Goal: Communication & Community: Participate in discussion

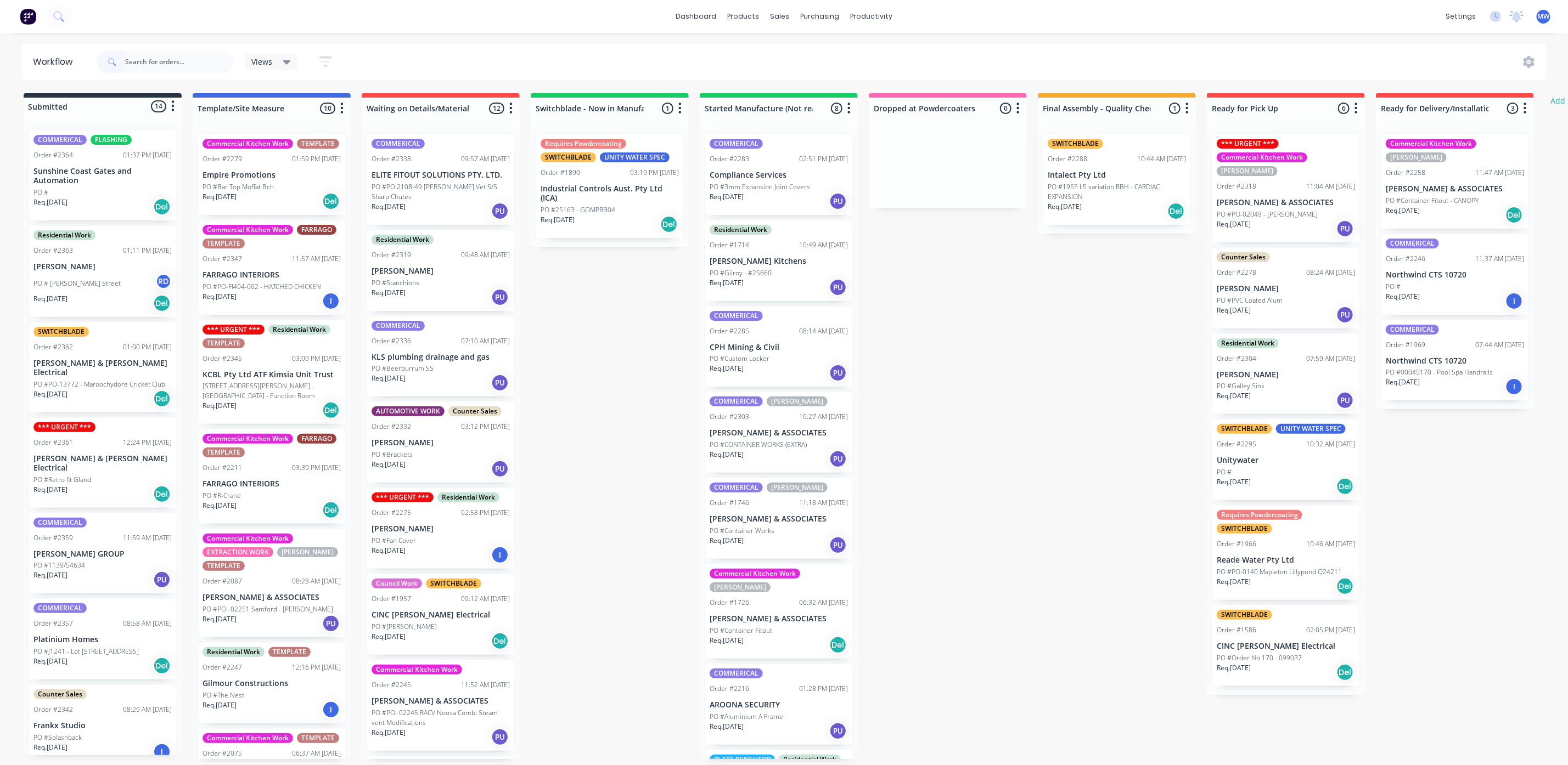
scroll to position [164, 0]
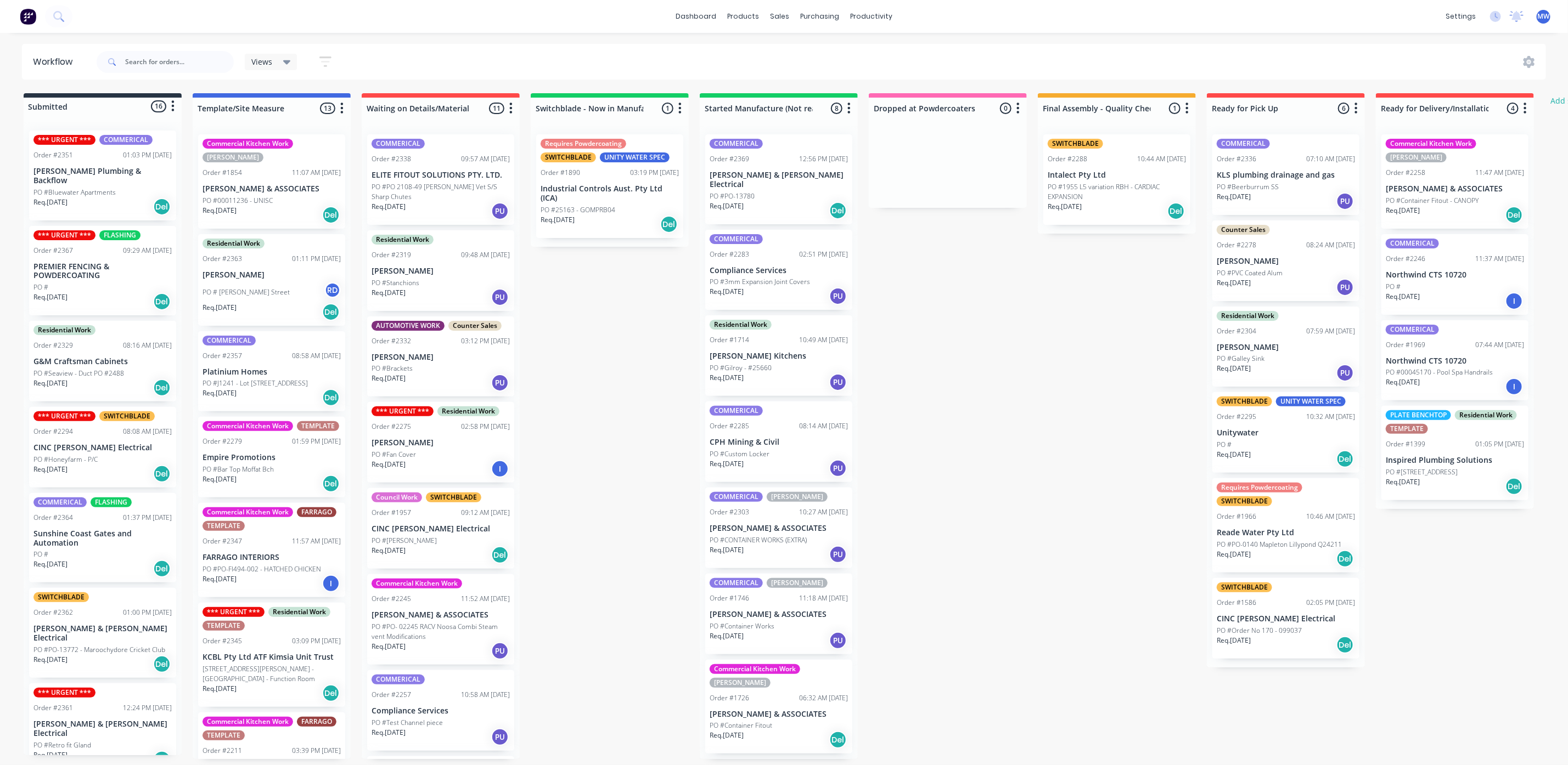
click at [764, 373] on div "Req. [DATE] PU" at bounding box center [779, 382] width 138 height 18
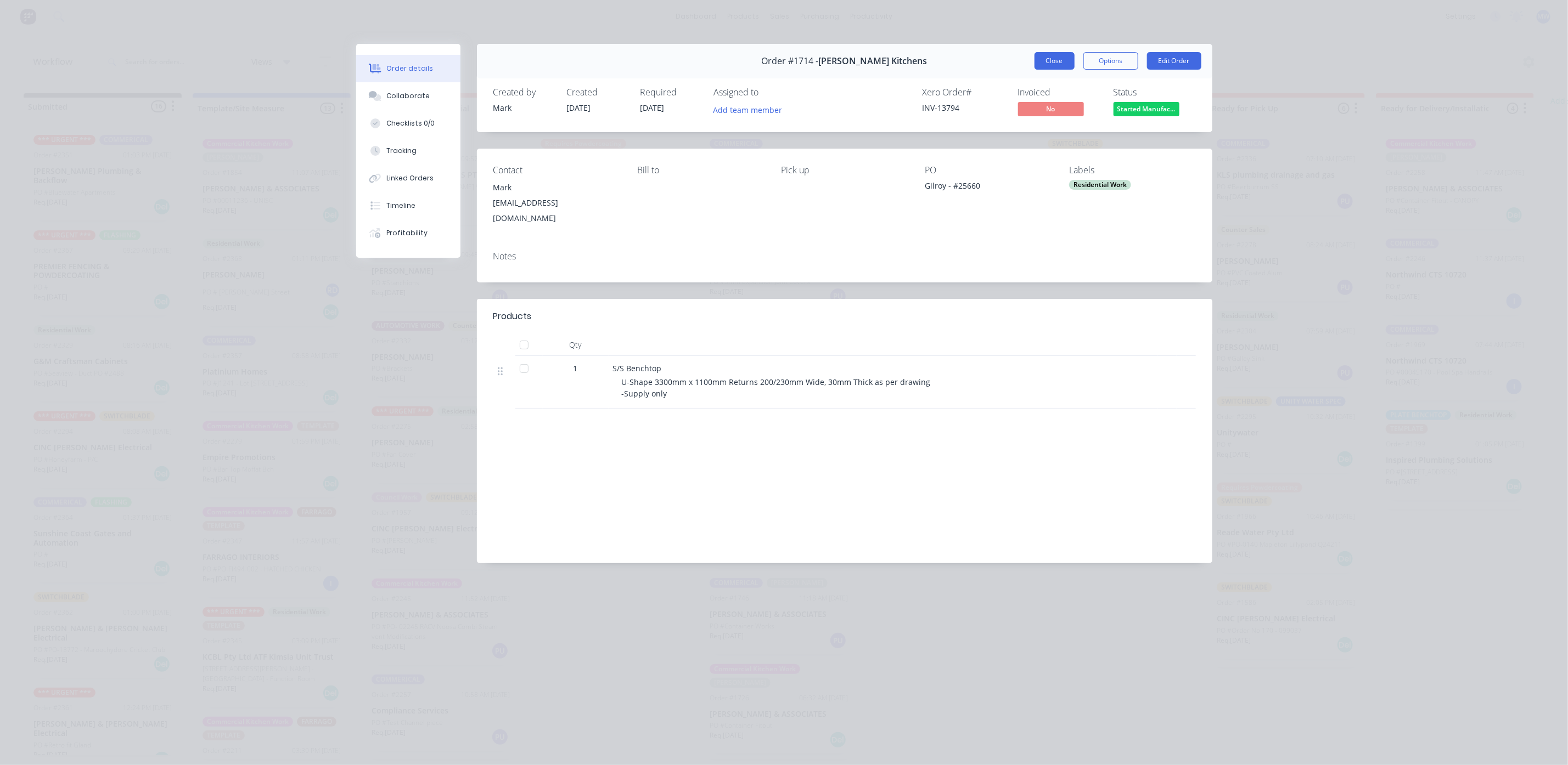
click at [1043, 66] on button "Close" at bounding box center [1055, 61] width 40 height 18
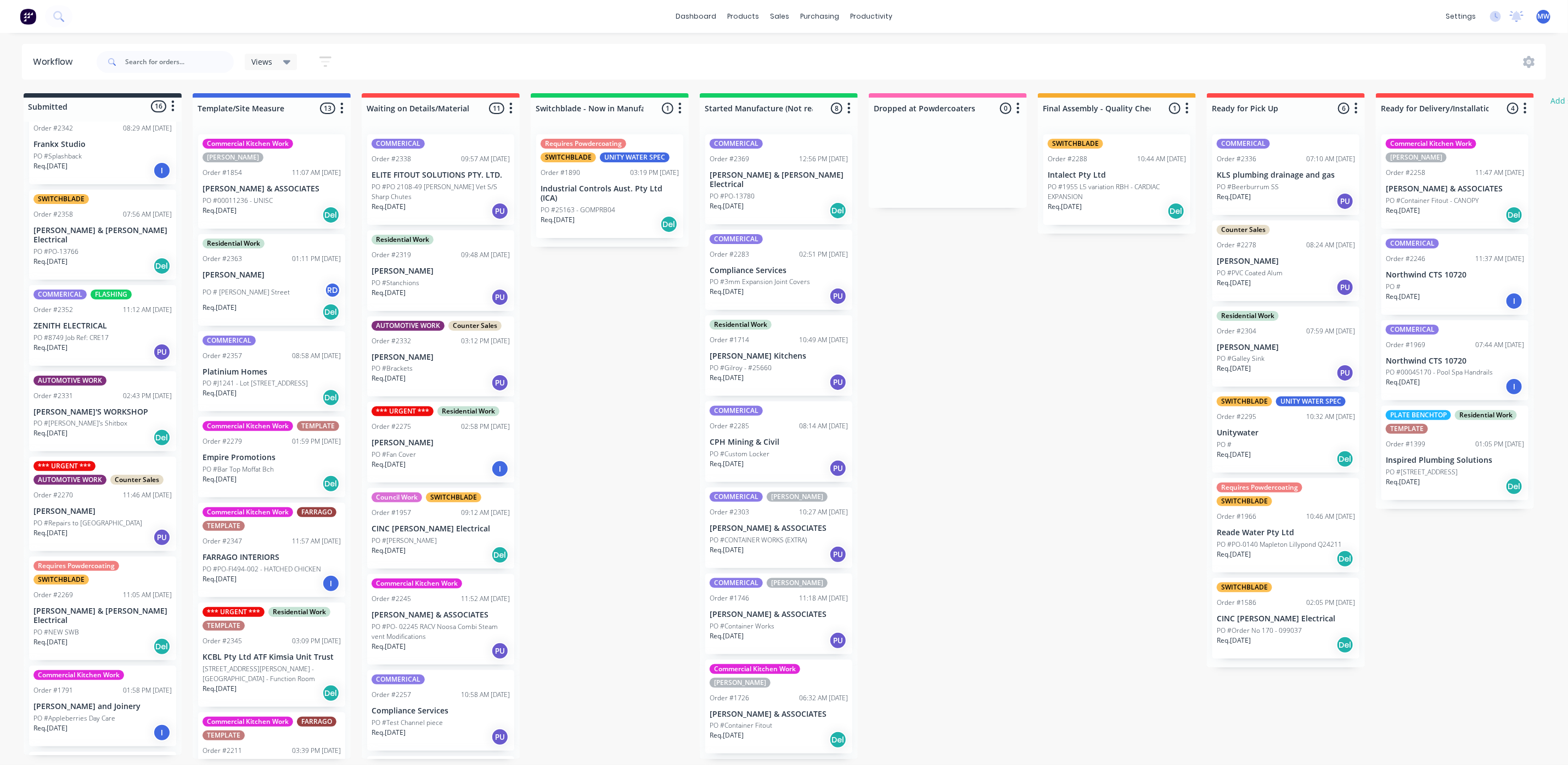
scroll to position [773, 0]
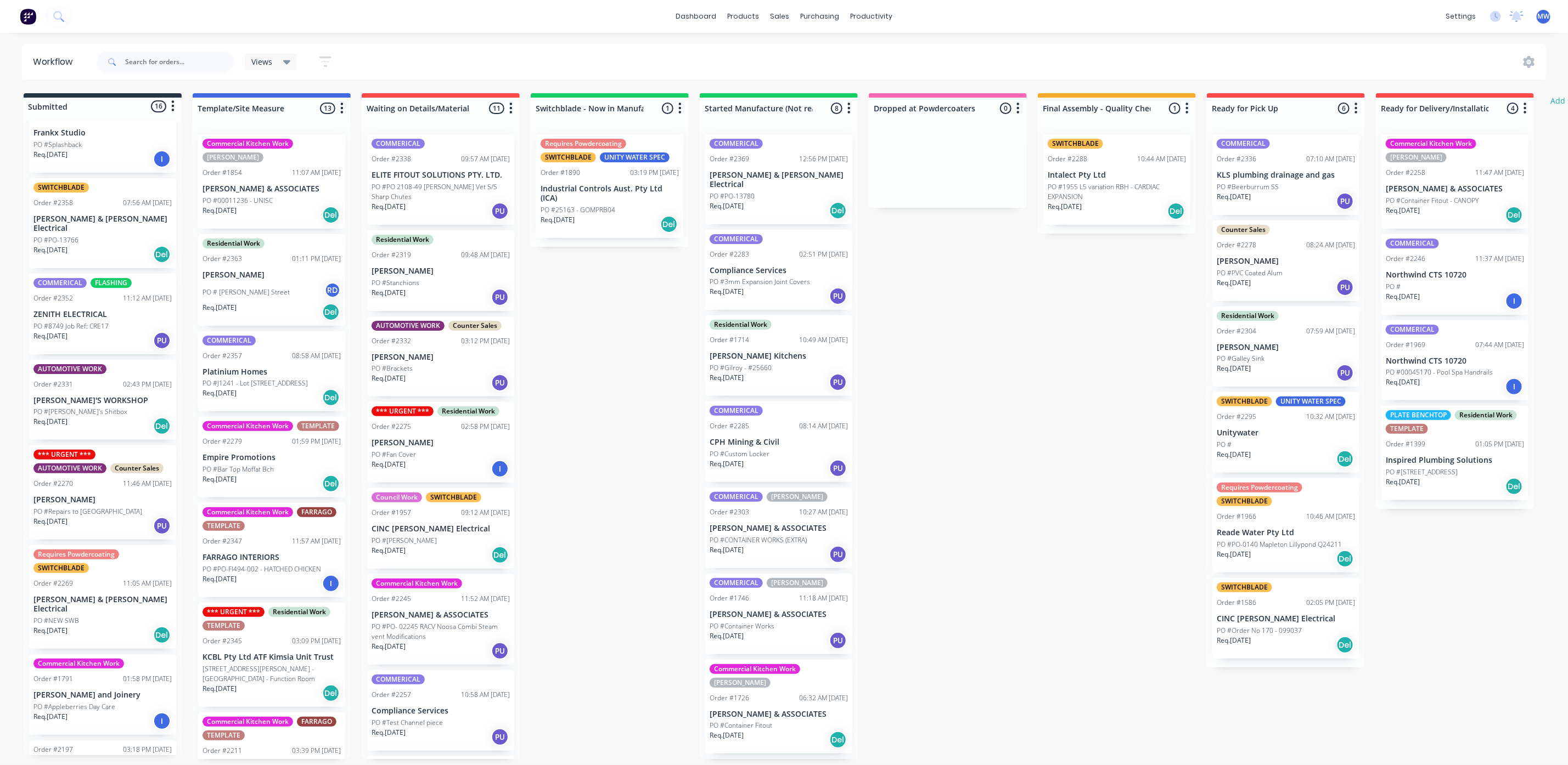
click at [469, 194] on p "PO #PO 2108-49 [PERSON_NAME] Vet S/S Sharp Chutes" at bounding box center [441, 192] width 138 height 20
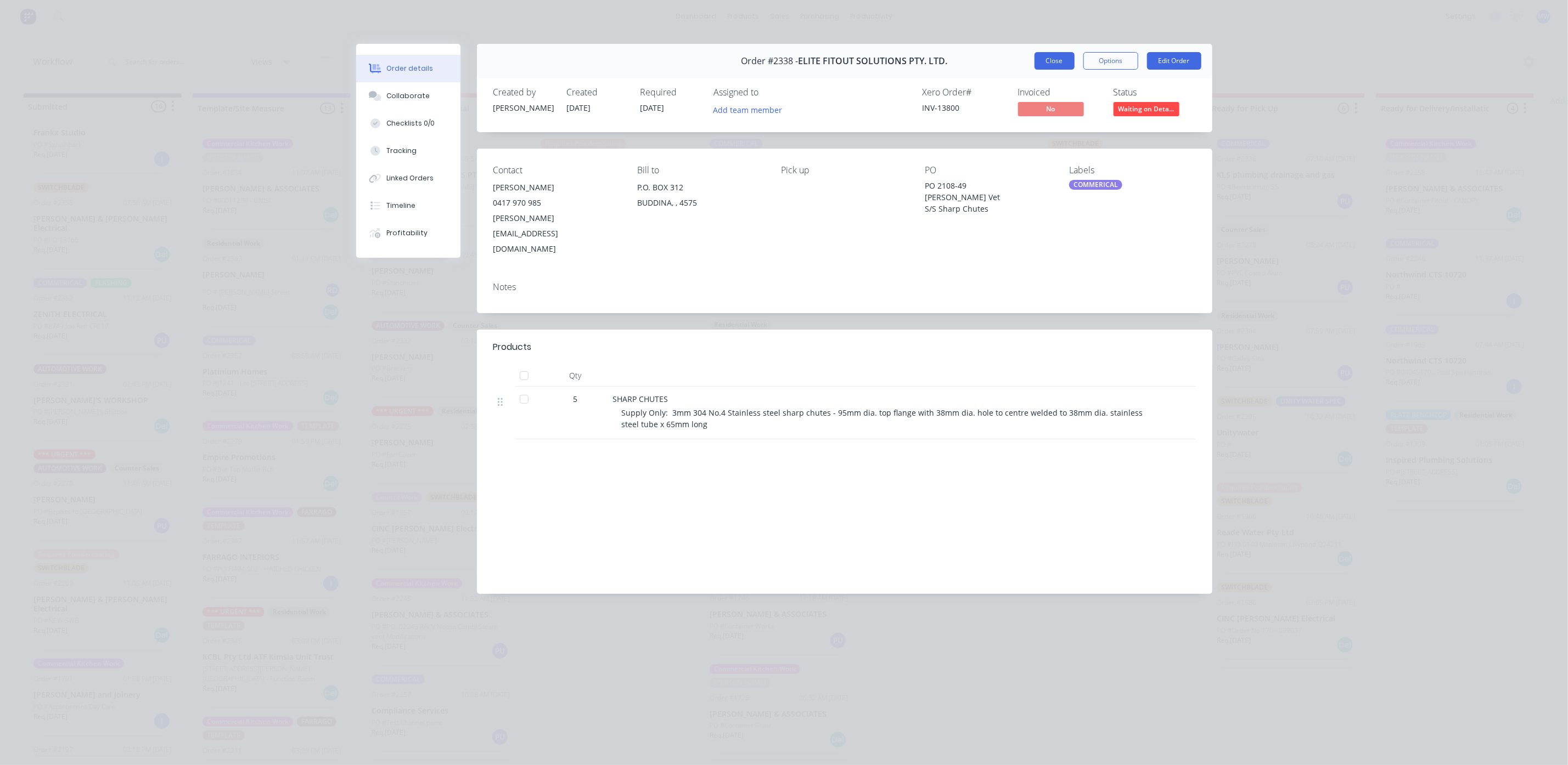
click at [1051, 56] on button "Close" at bounding box center [1055, 61] width 40 height 18
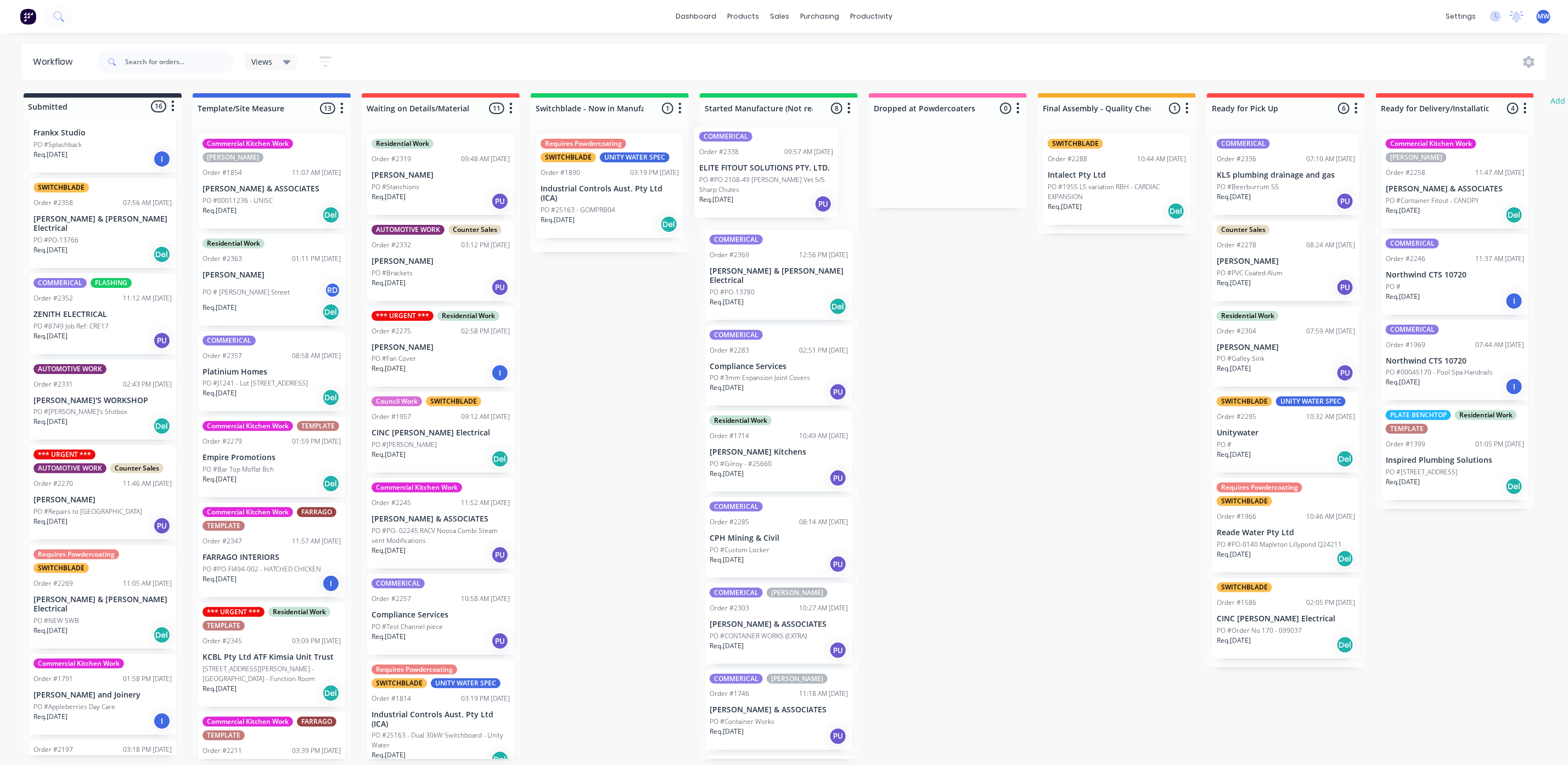
drag, startPoint x: 450, startPoint y: 195, endPoint x: 779, endPoint y: 188, distance: 329.1
click at [779, 188] on div "Submitted 16 Status colour #273444 hex #273444 Save Cancel Summaries Total orde…" at bounding box center [906, 426] width 1830 height 666
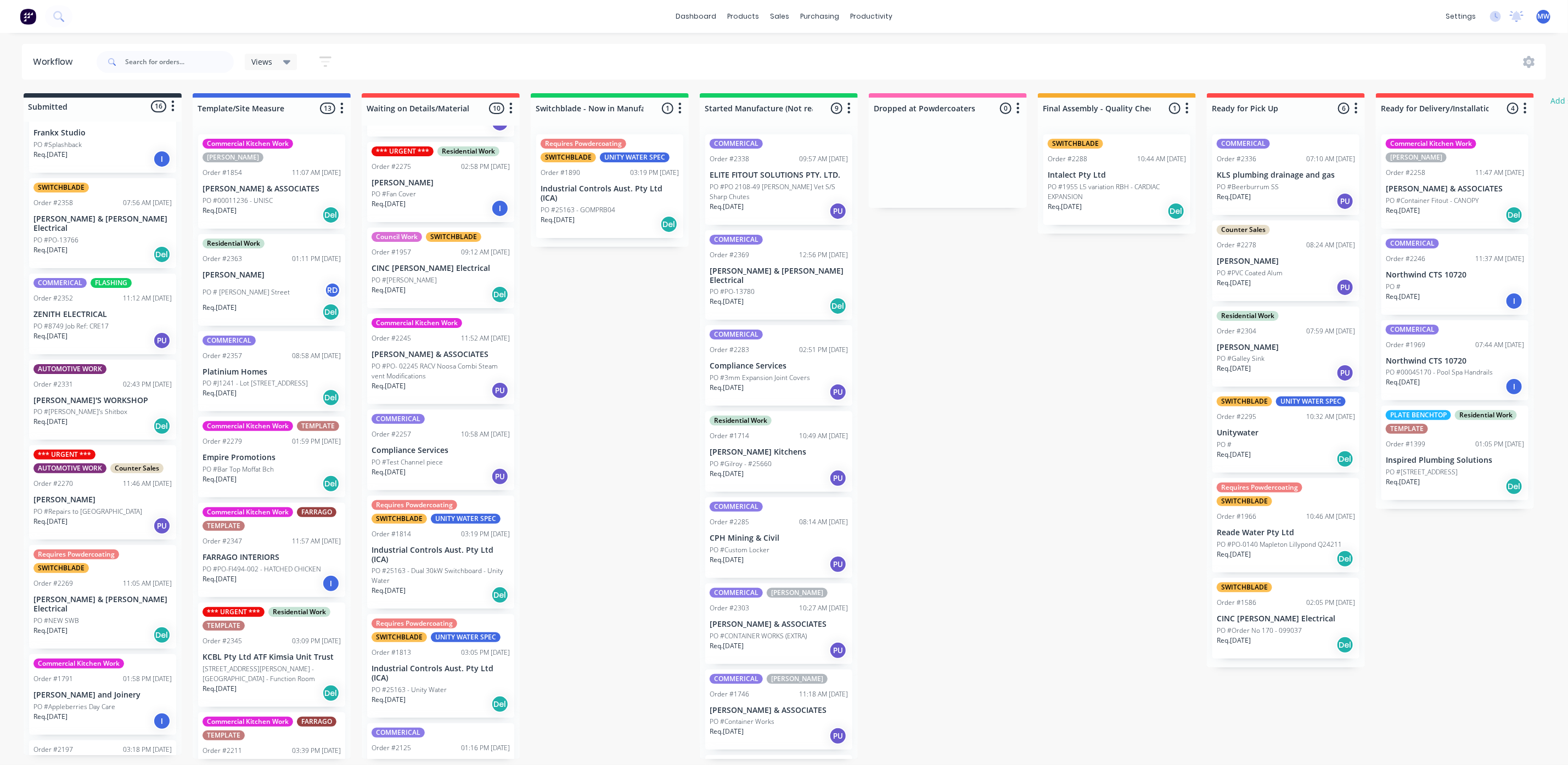
scroll to position [0, 0]
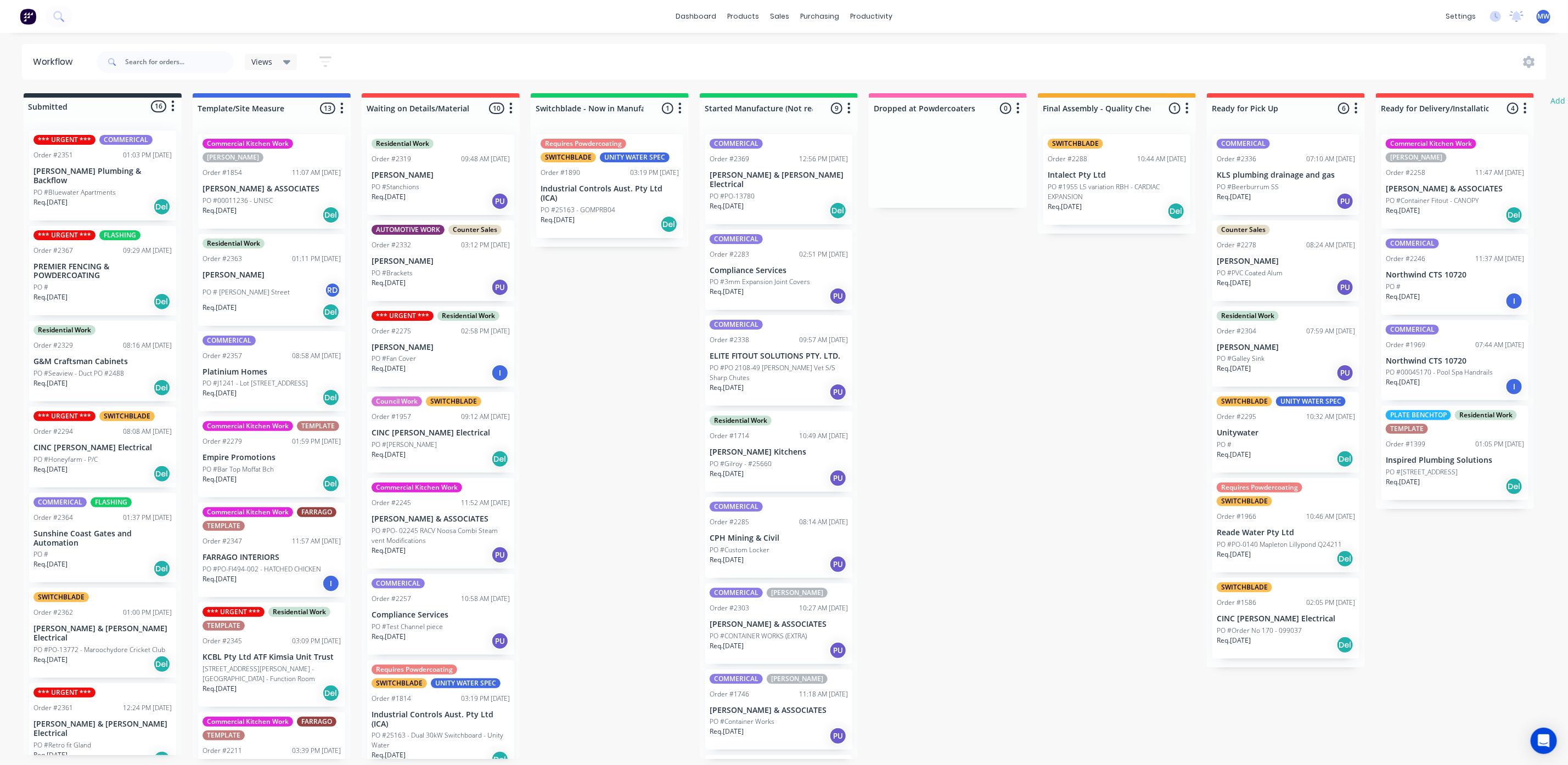
click at [1286, 191] on div "PO #Beerburrum SS" at bounding box center [1286, 187] width 138 height 10
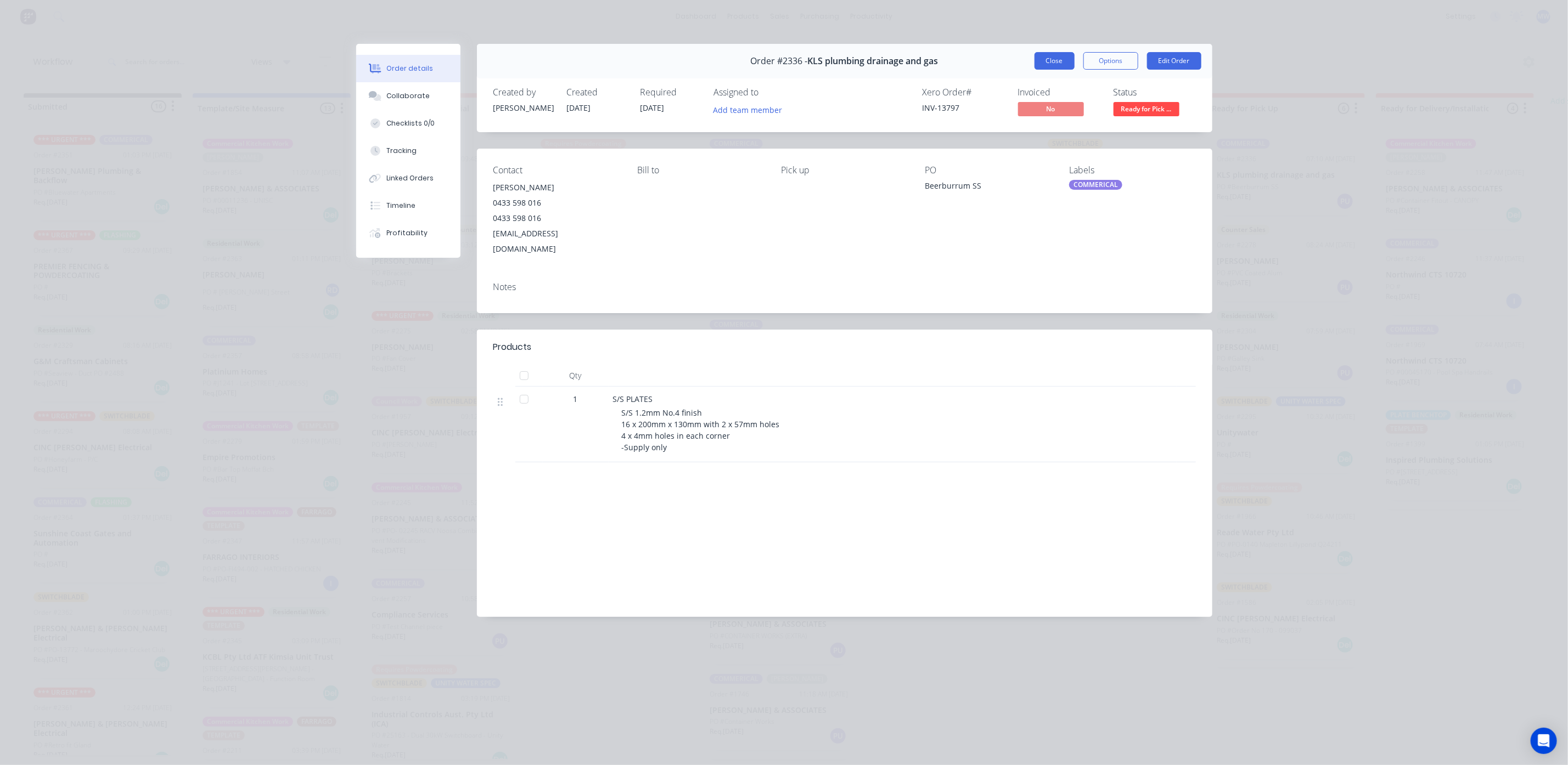
click at [1040, 66] on button "Close" at bounding box center [1055, 61] width 40 height 18
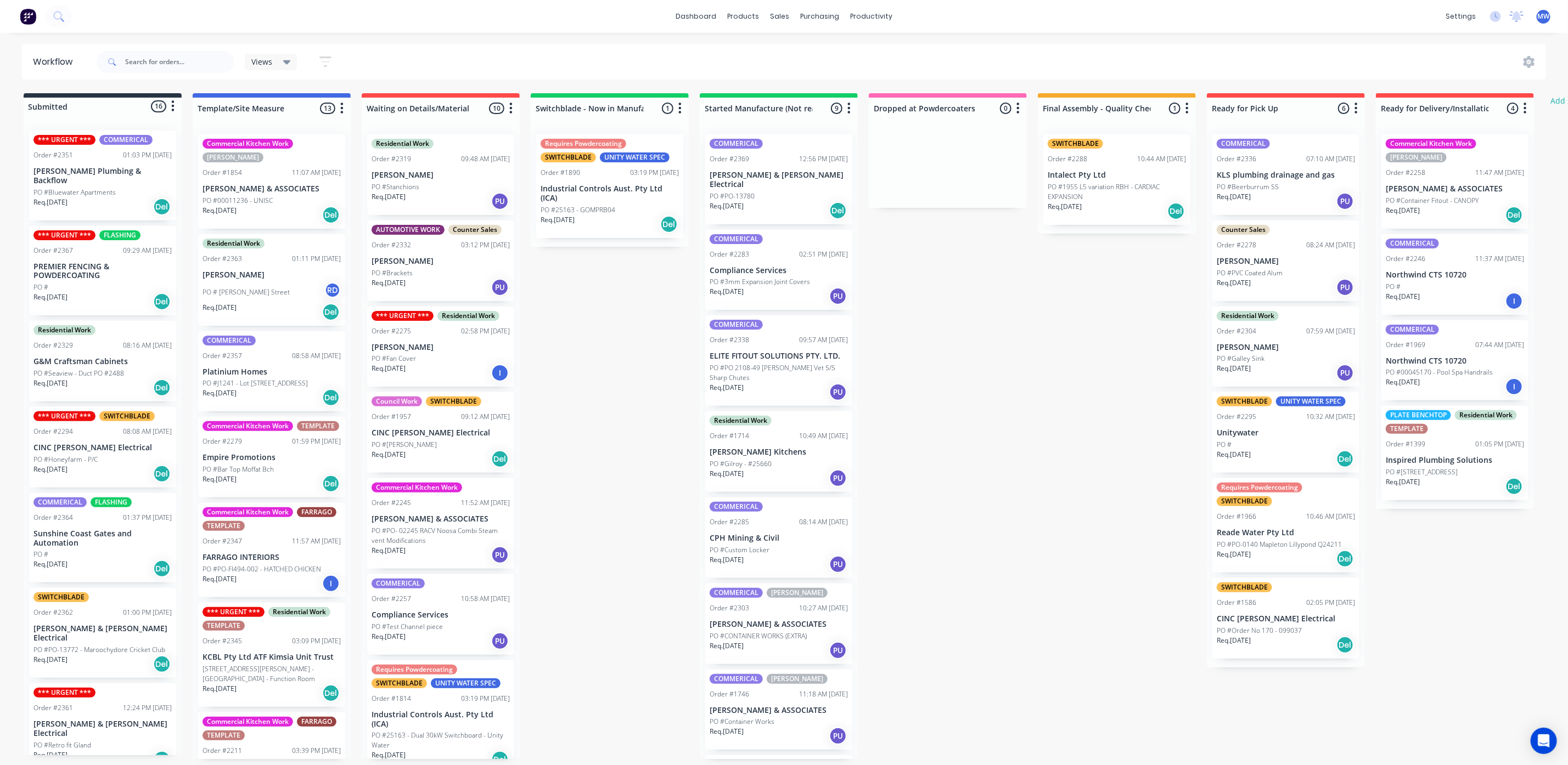
click at [772, 202] on div "Req. 24/09/25 Del" at bounding box center [779, 211] width 138 height 18
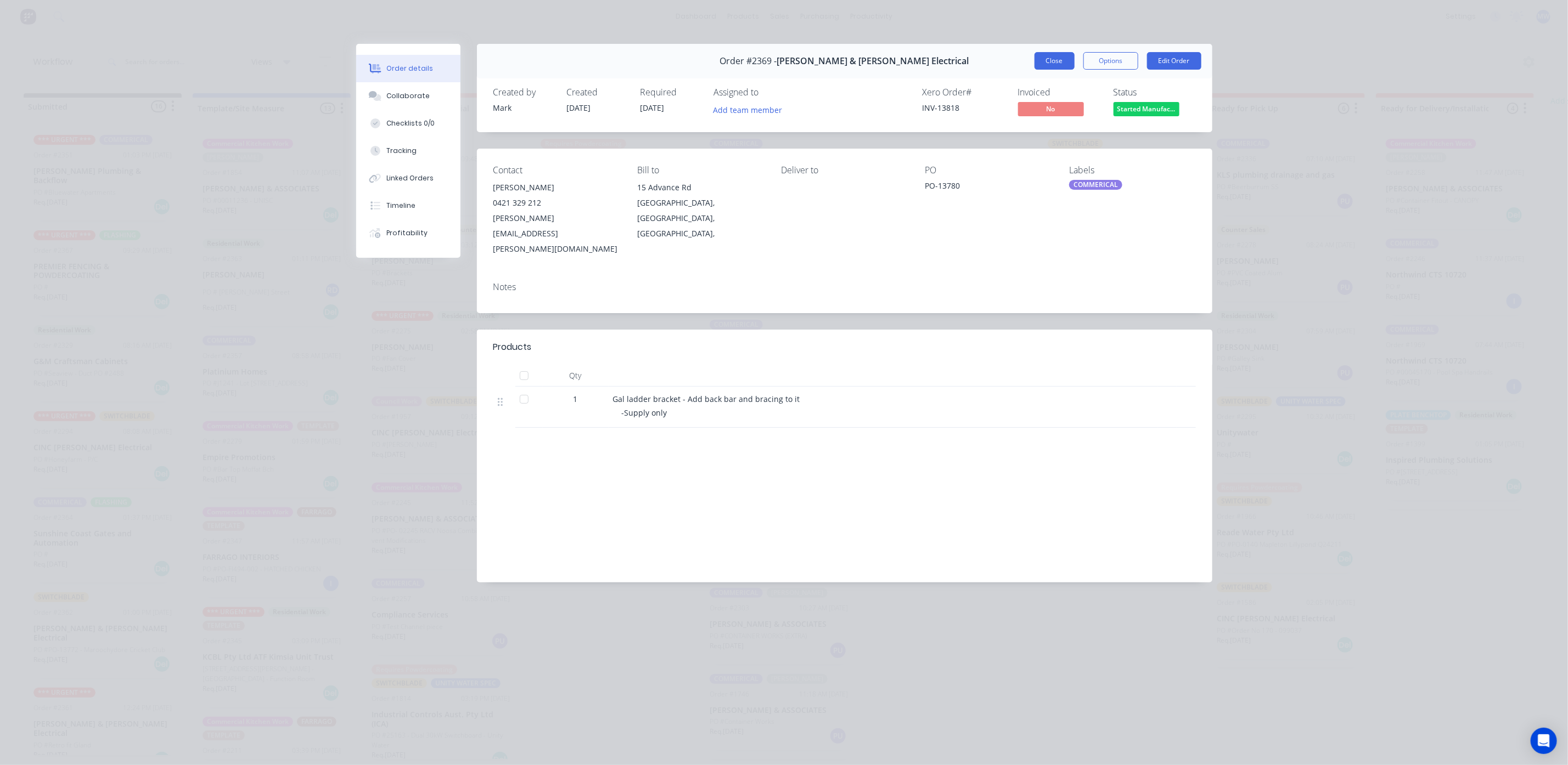
click at [1056, 63] on button "Close" at bounding box center [1055, 61] width 40 height 18
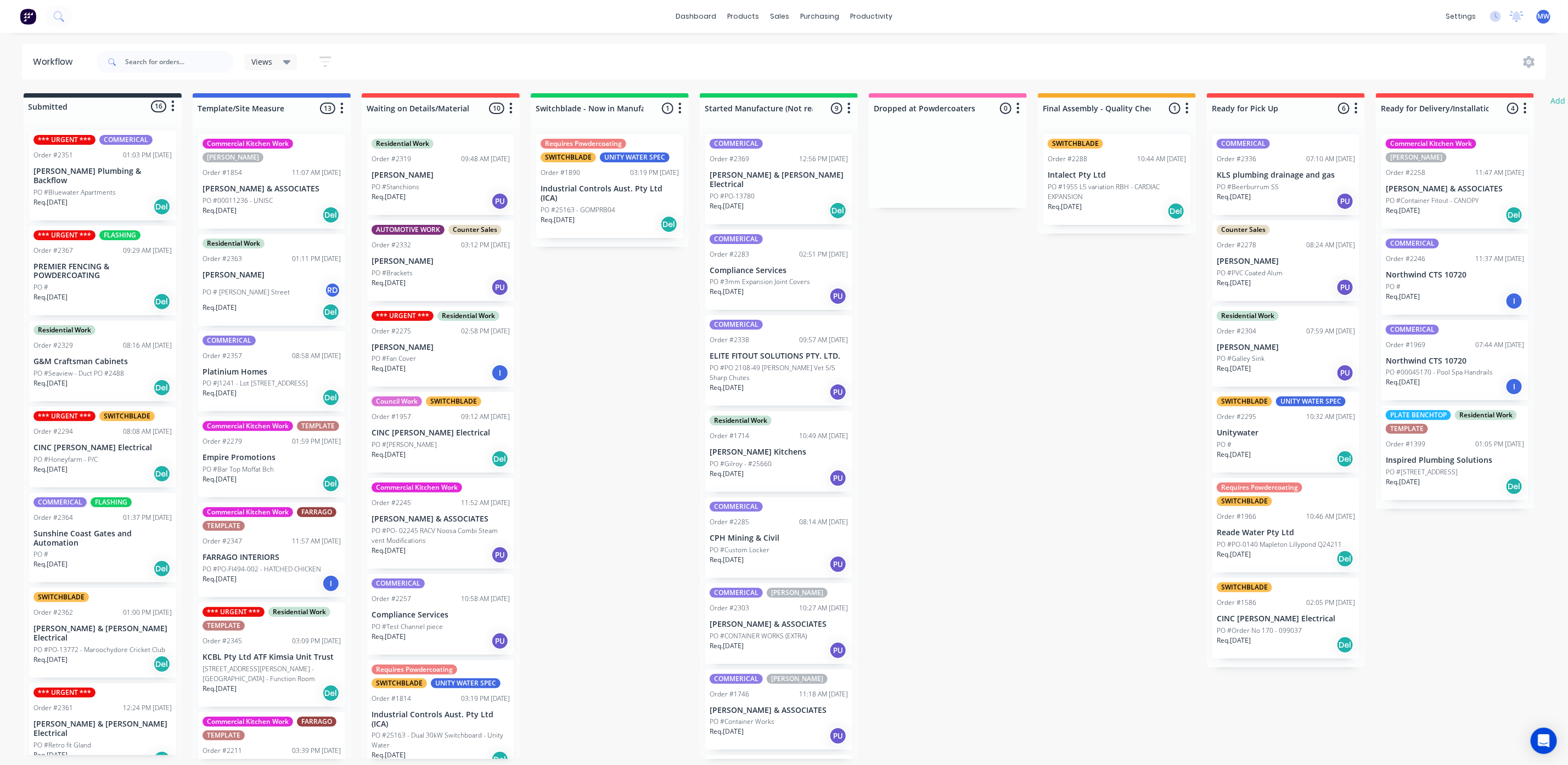
click at [803, 266] on p "Compliance Services" at bounding box center [779, 270] width 138 height 9
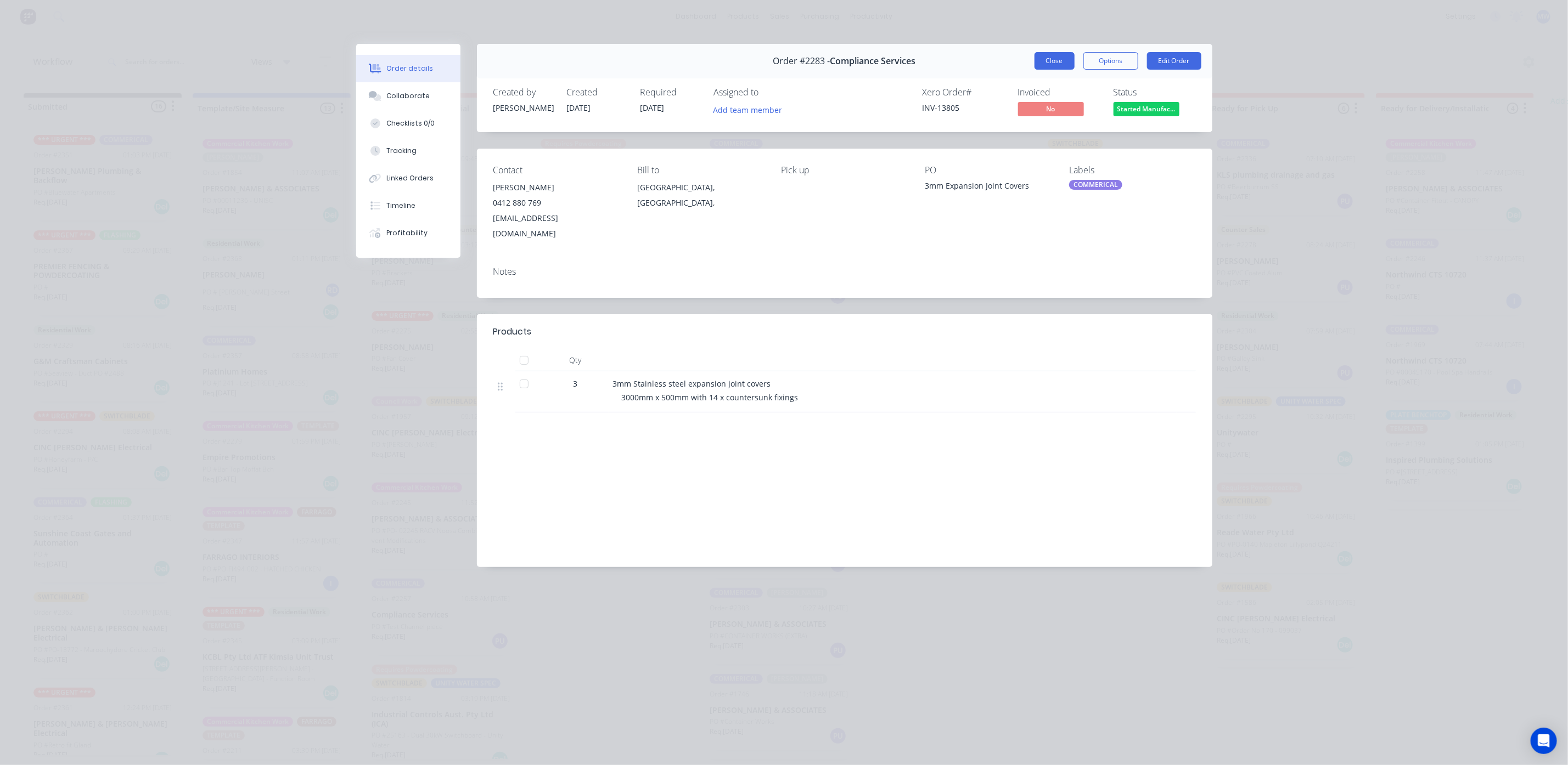
click at [1049, 64] on button "Close" at bounding box center [1055, 61] width 40 height 18
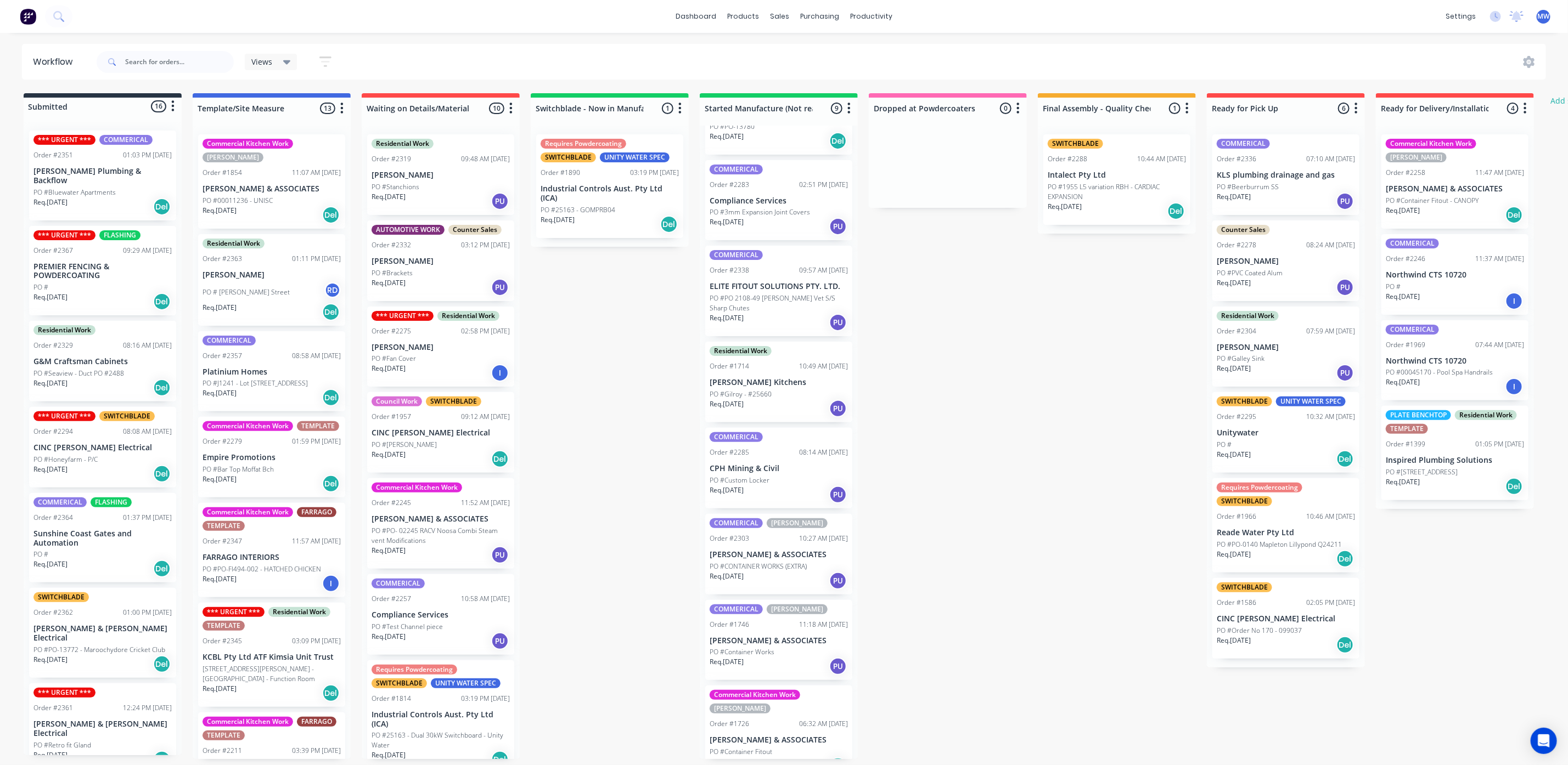
scroll to position [149, 0]
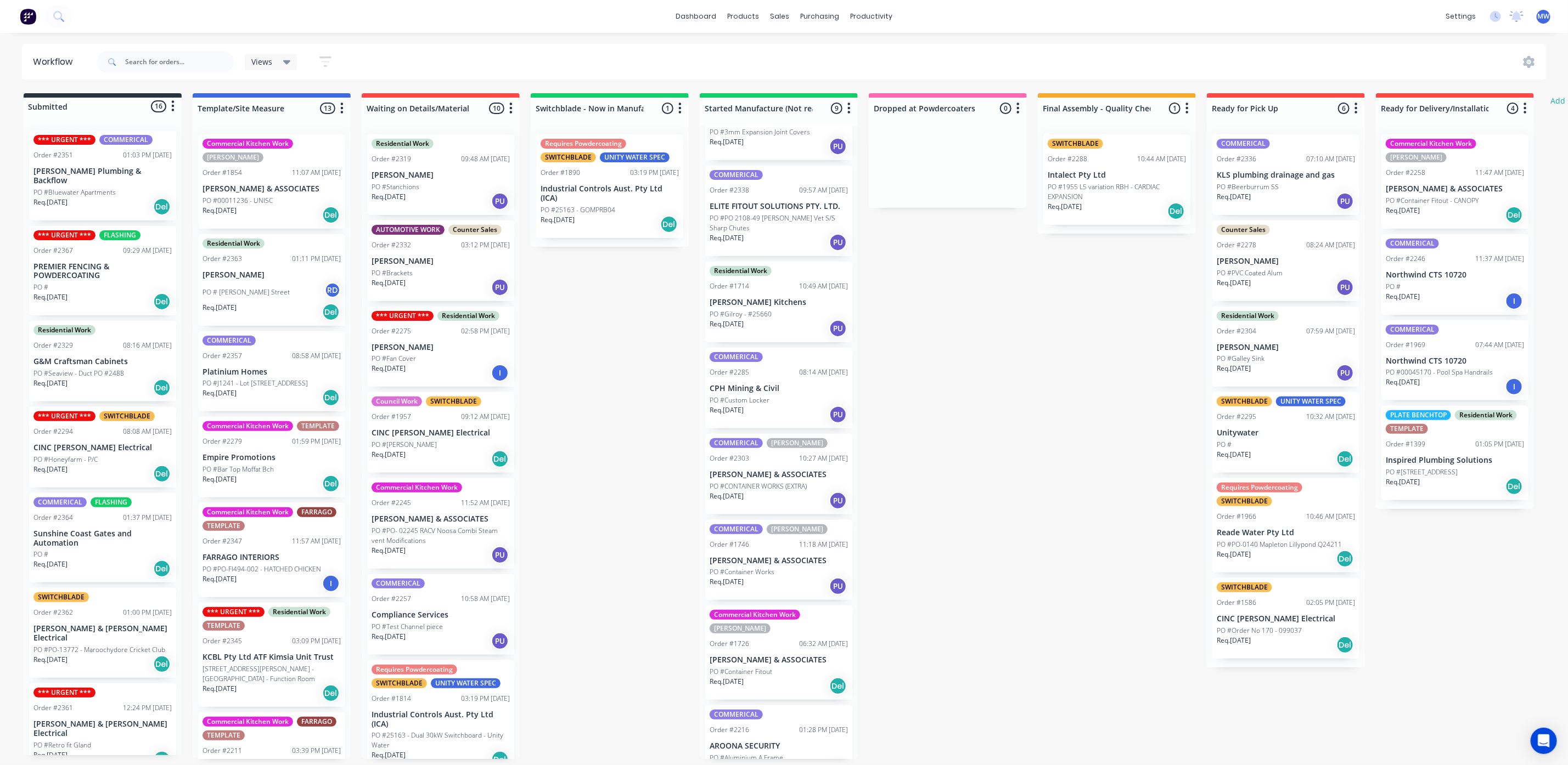
click at [755, 405] on div "Req. 06/10/25 PU" at bounding box center [779, 415] width 138 height 18
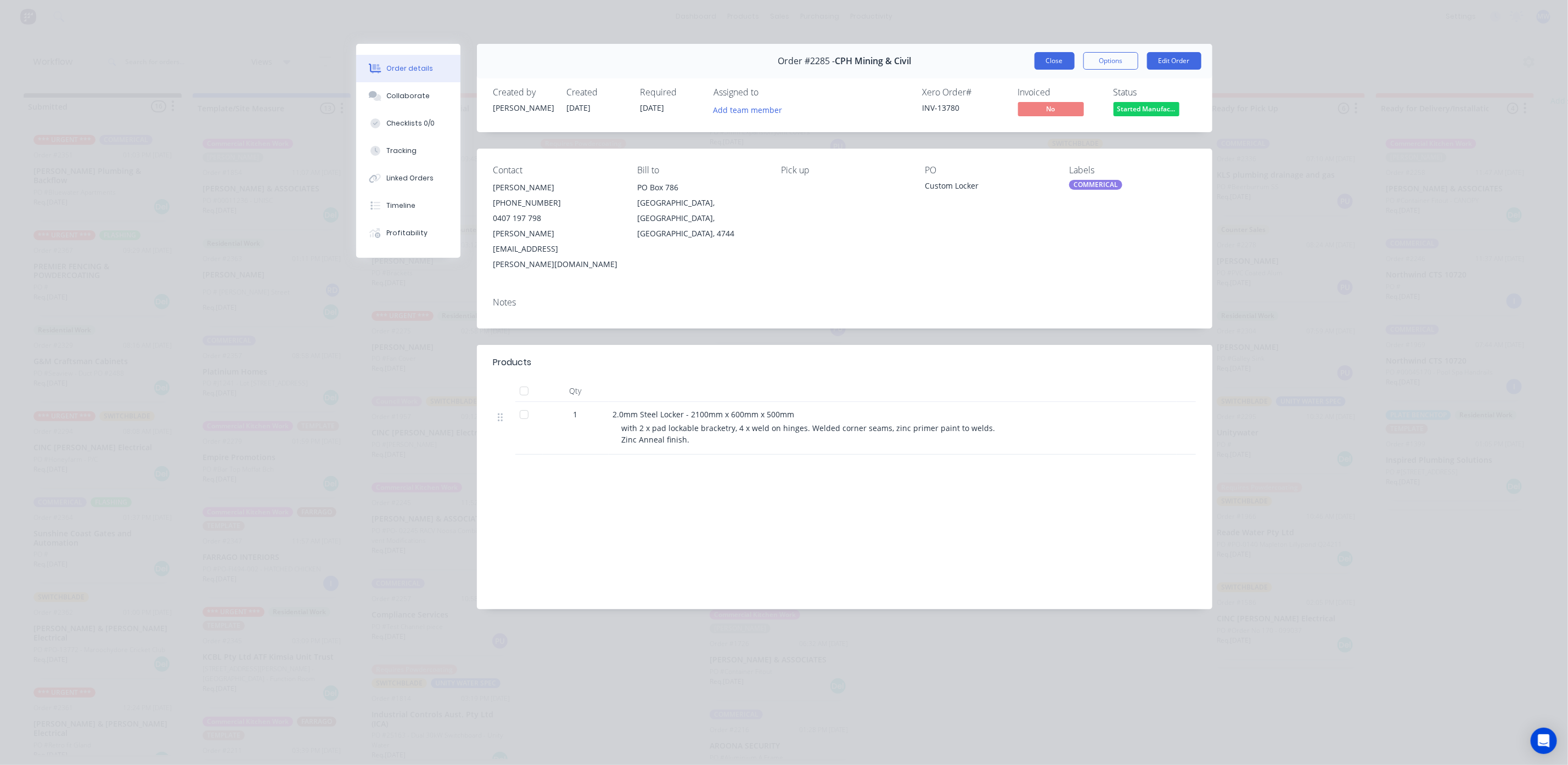
click at [1045, 63] on button "Close" at bounding box center [1055, 61] width 40 height 18
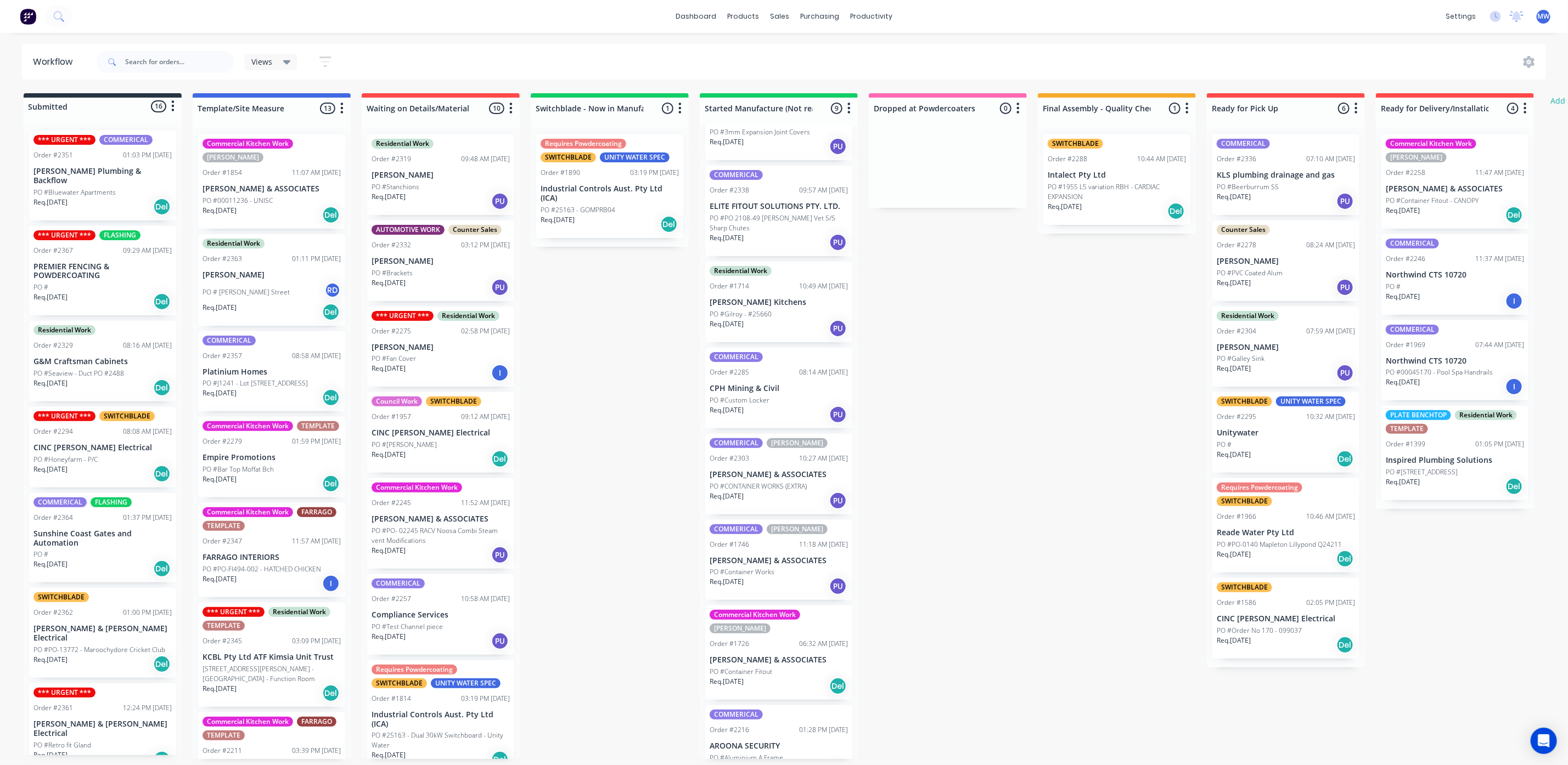
click at [711, 310] on p "PO #Gilroy - #25660" at bounding box center [741, 314] width 62 height 10
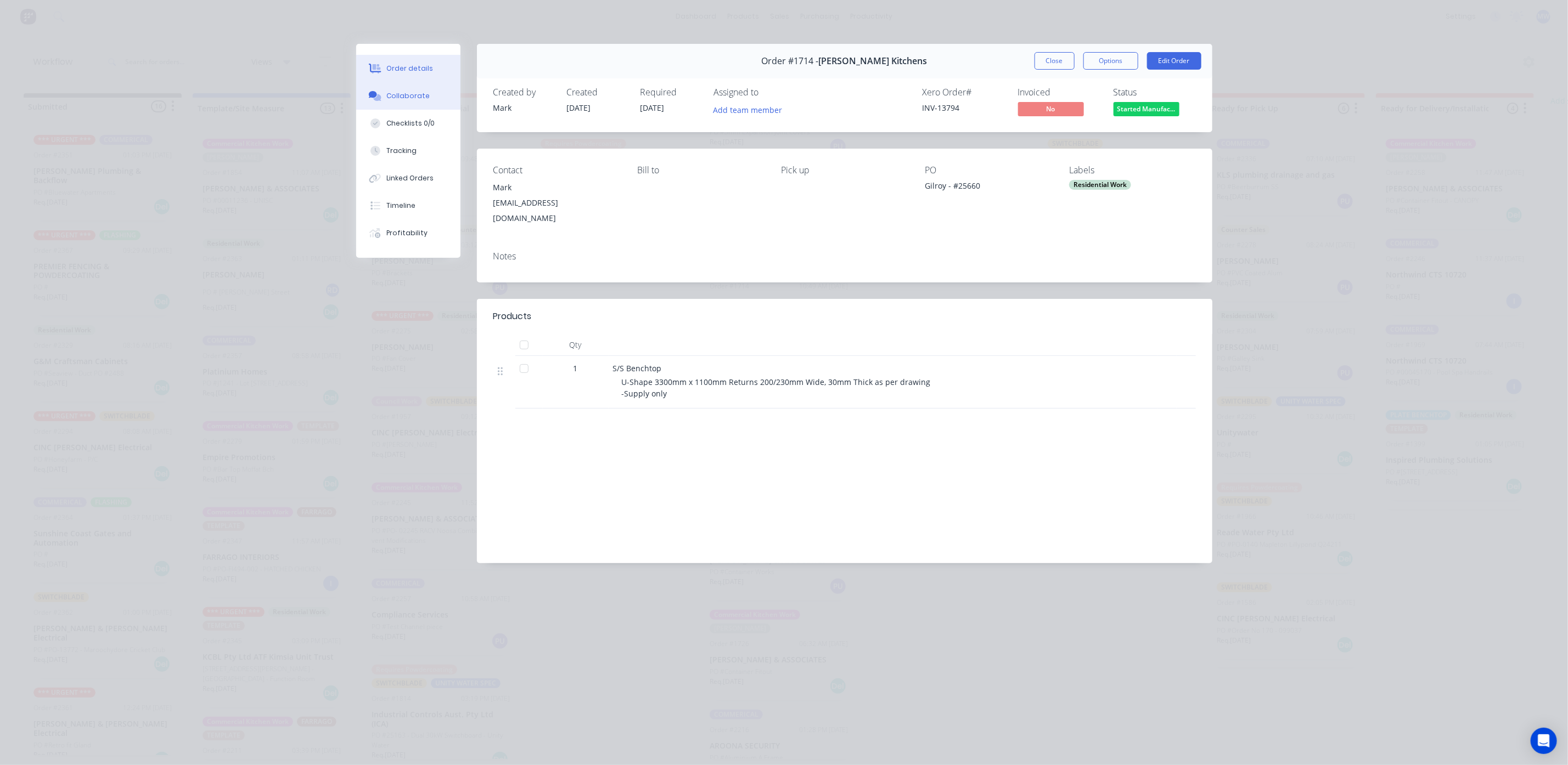
click at [409, 99] on div "Collaborate" at bounding box center [408, 96] width 43 height 10
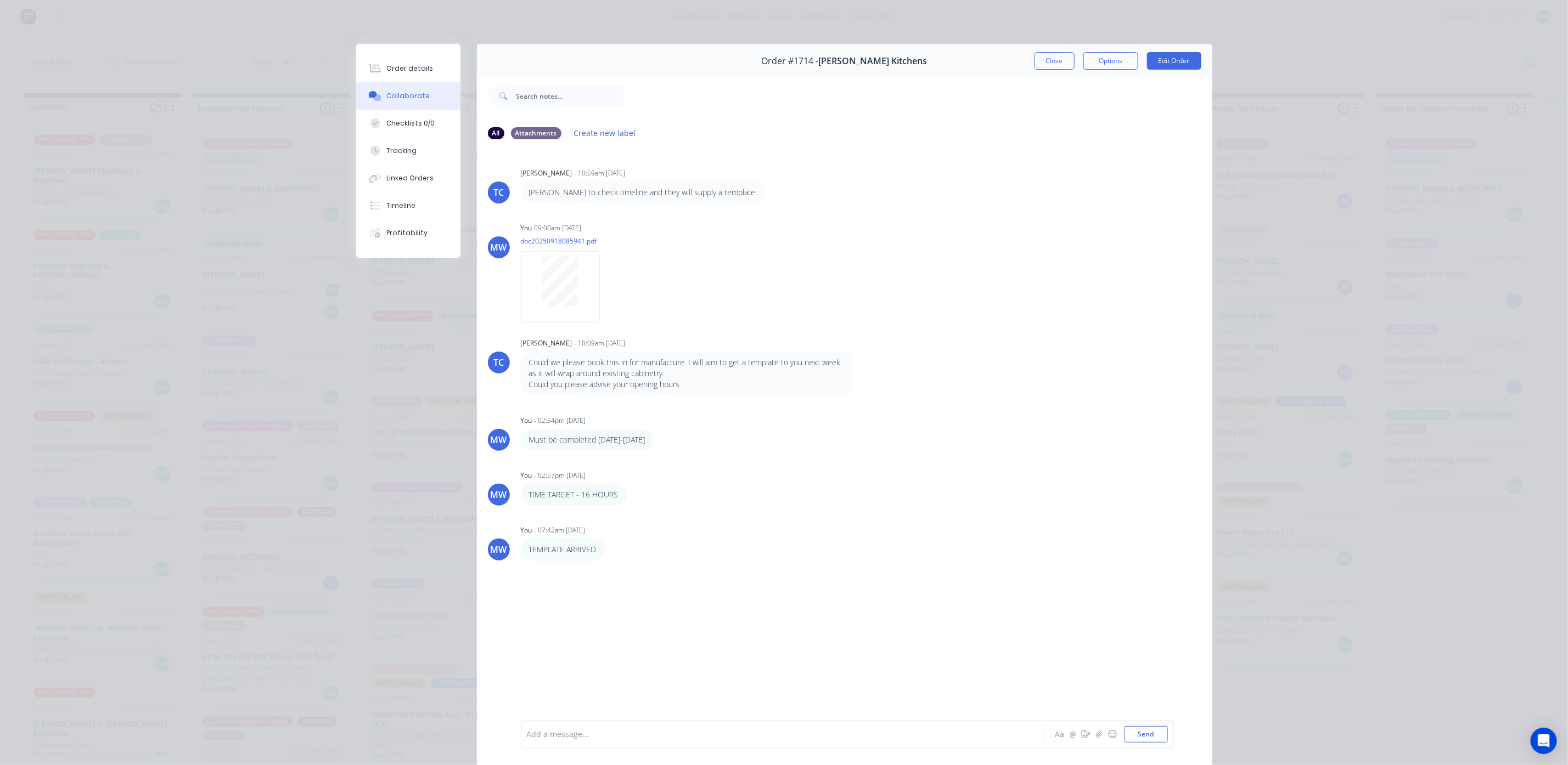
click at [614, 740] on div "Add a message..." at bounding box center [767, 734] width 481 height 16
click at [1129, 735] on button "Send" at bounding box center [1145, 734] width 43 height 16
click at [1057, 61] on button "Close" at bounding box center [1055, 61] width 40 height 18
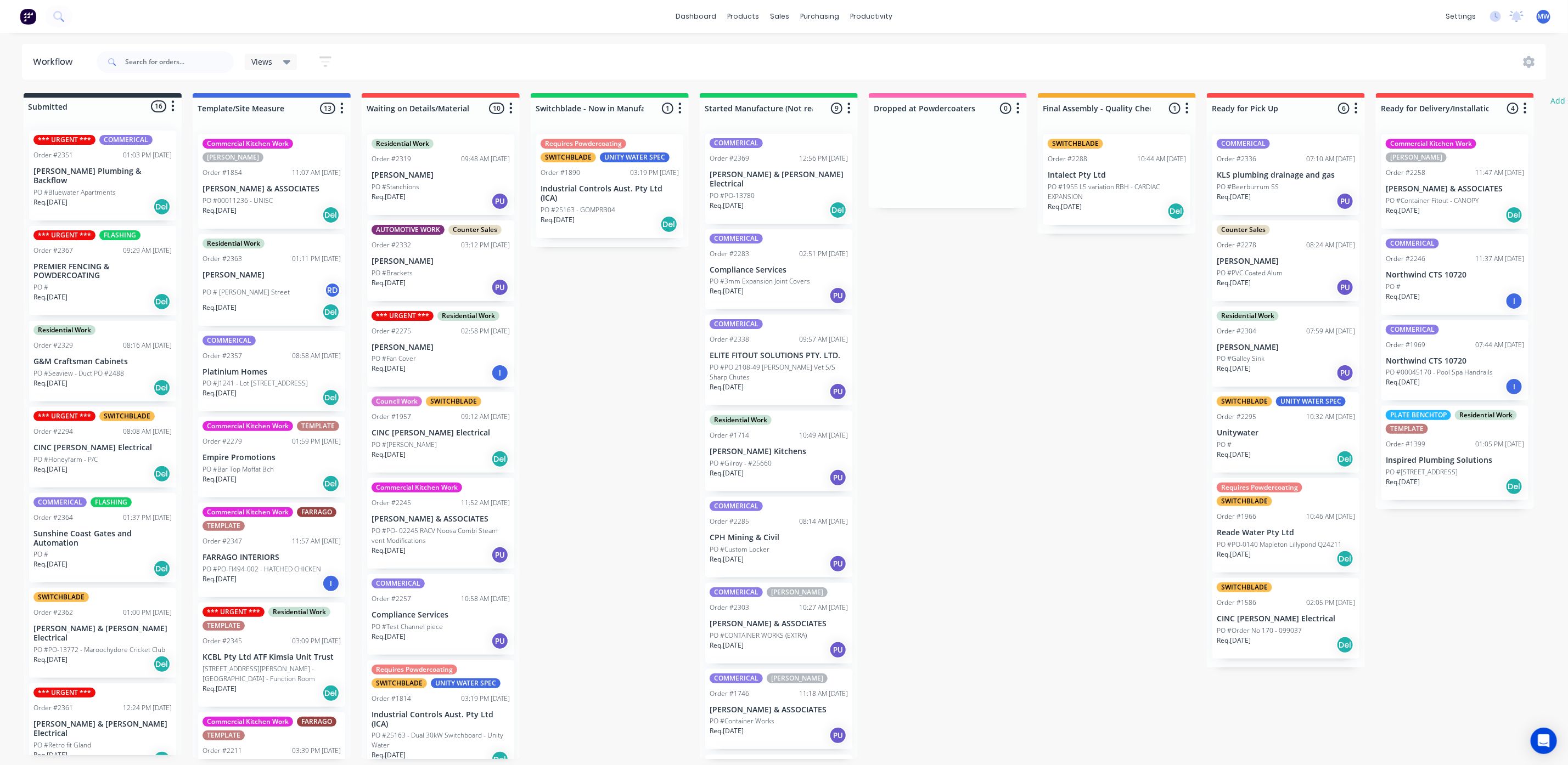
scroll to position [0, 0]
click at [781, 555] on div "Req. 06/10/25 PU" at bounding box center [779, 564] width 138 height 18
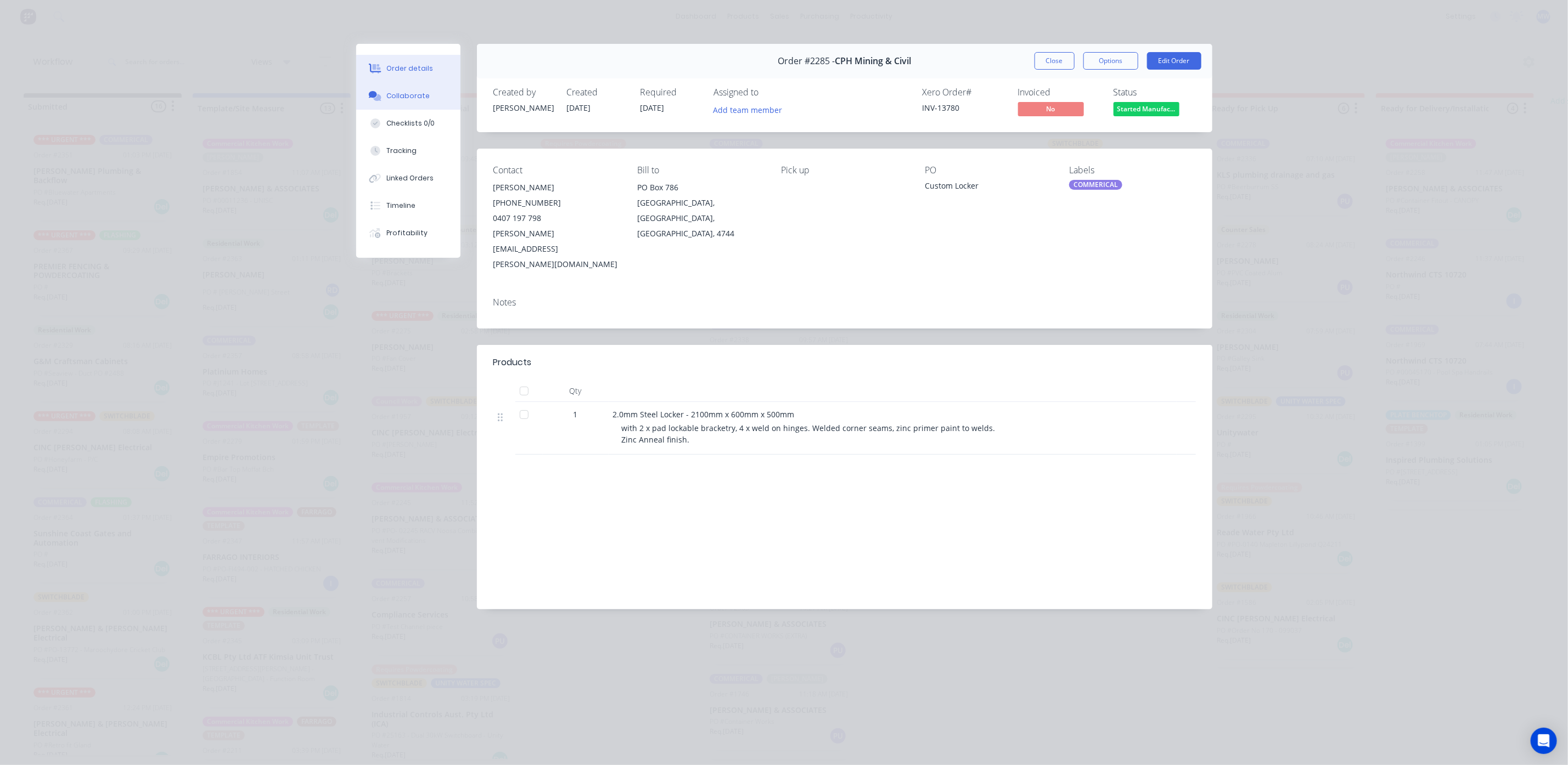
click at [381, 94] on icon at bounding box center [375, 96] width 13 height 10
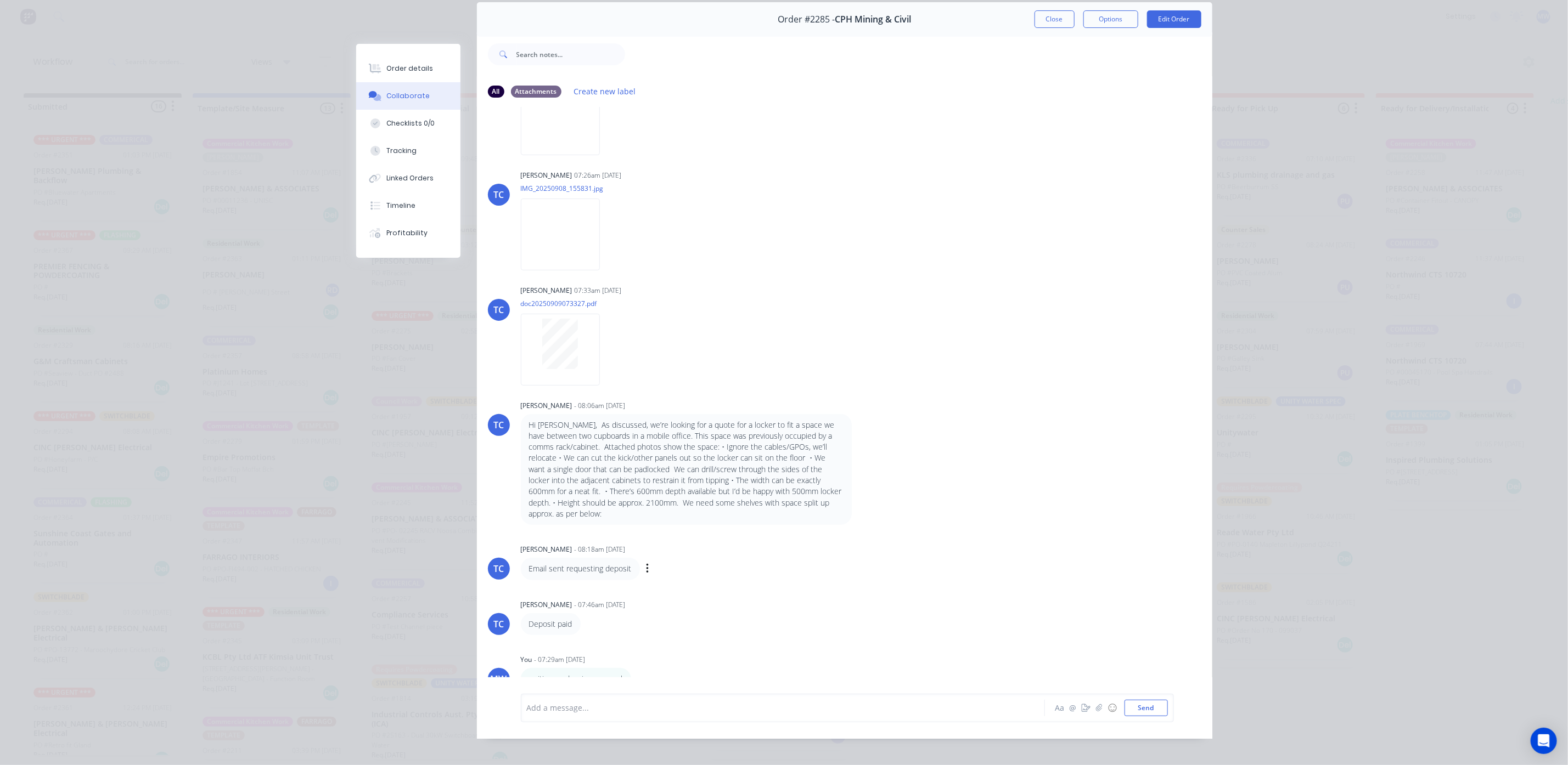
scroll to position [63, 0]
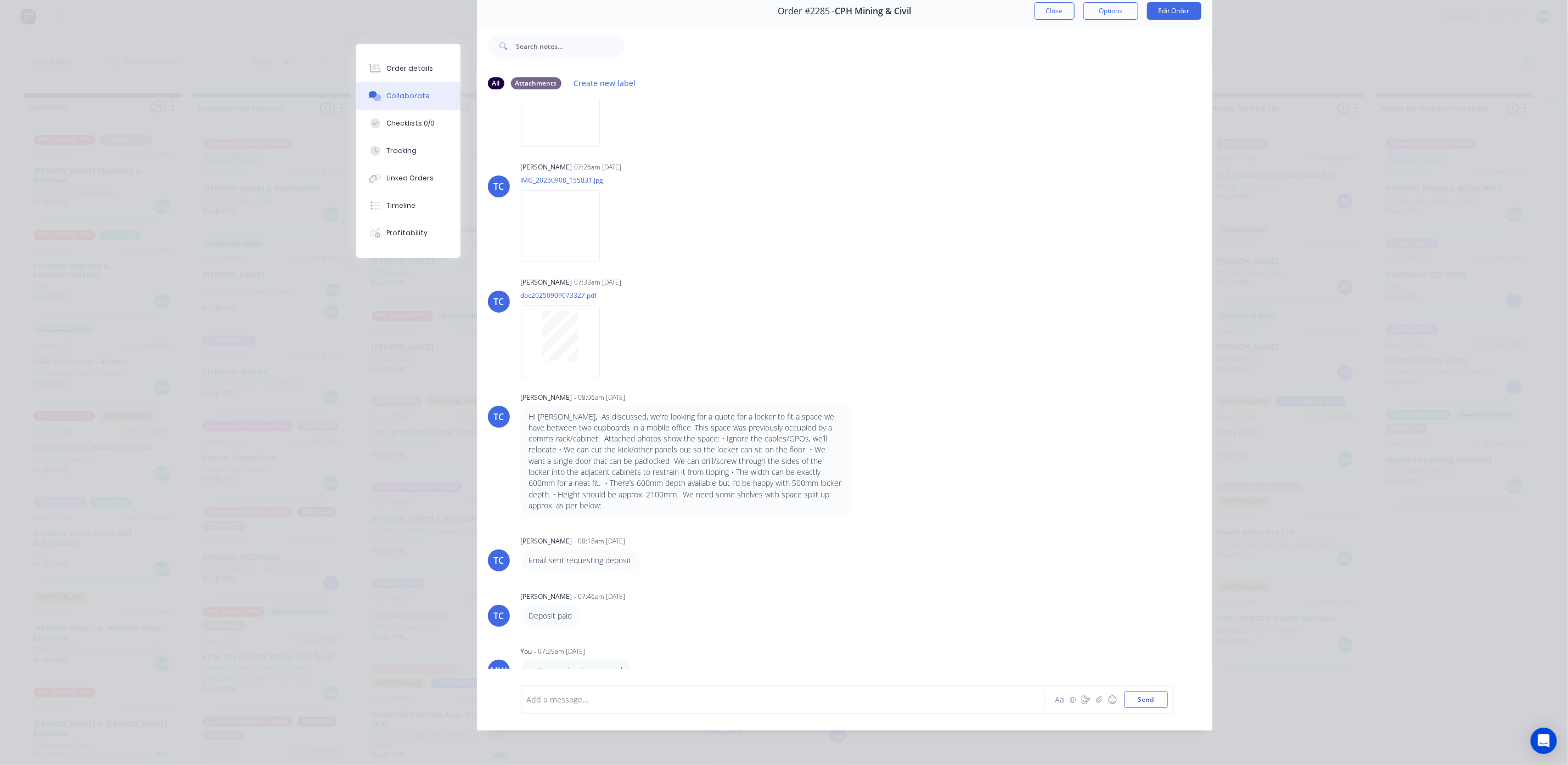
click at [578, 705] on div "Add a message..." at bounding box center [767, 699] width 481 height 16
click at [1129, 697] on button "Send" at bounding box center [1145, 699] width 43 height 16
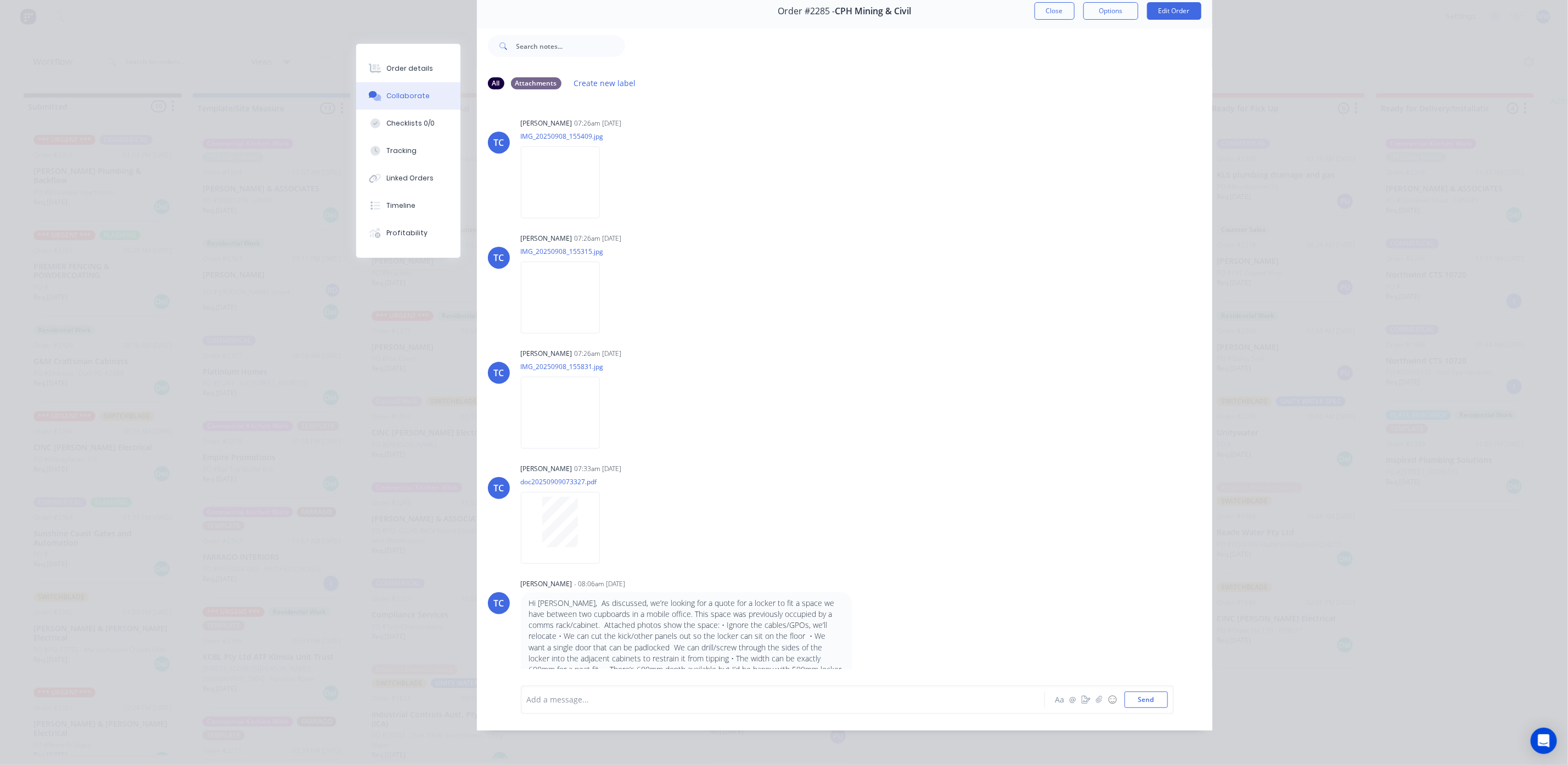
scroll to position [0, 0]
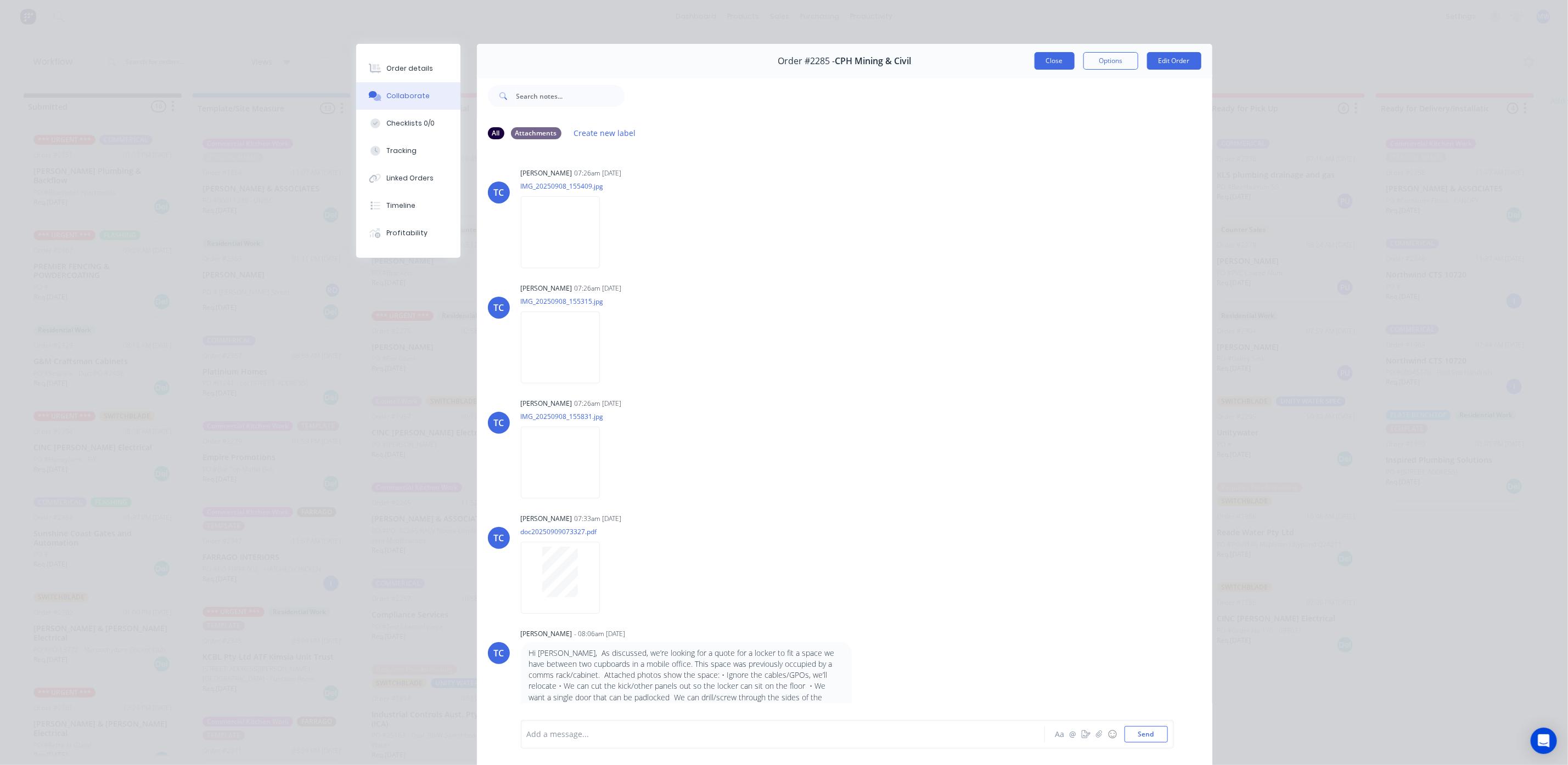
click at [1055, 68] on button "Close" at bounding box center [1055, 61] width 40 height 18
